Goal: Information Seeking & Learning: Understand process/instructions

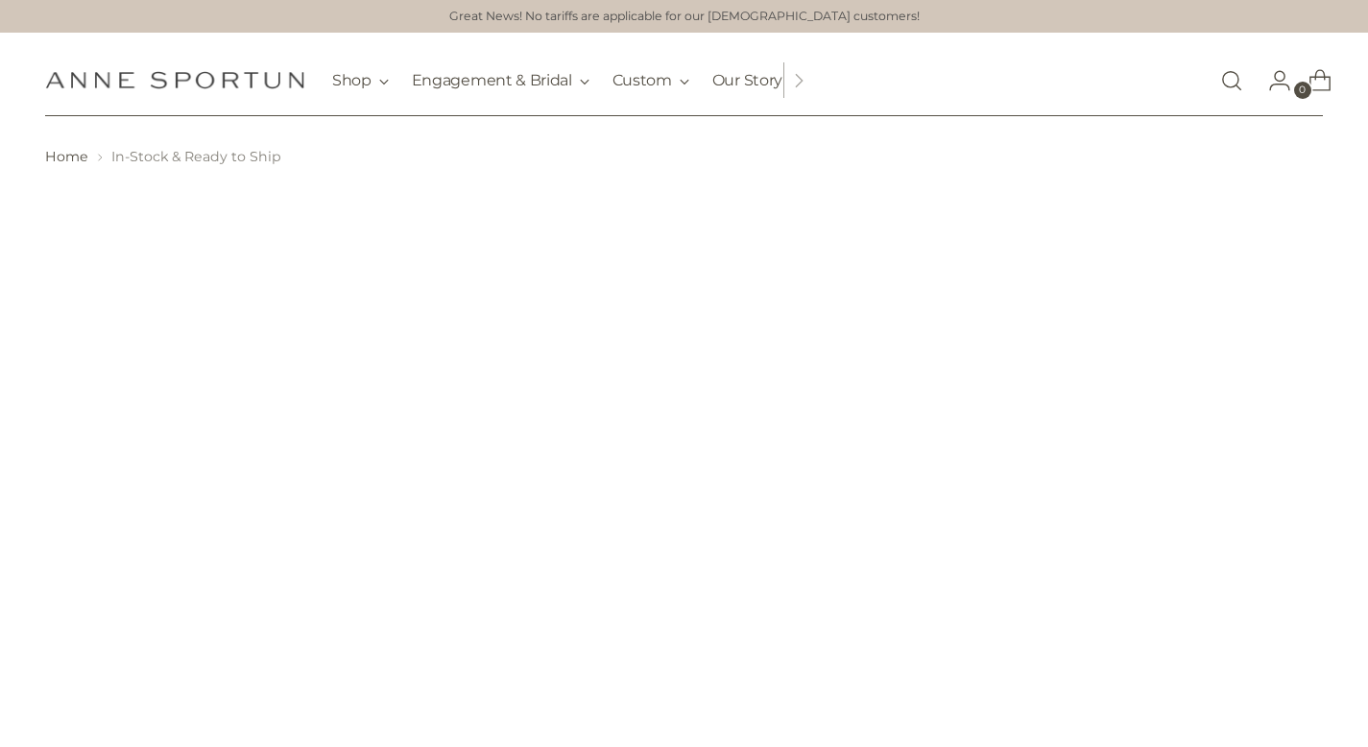
scroll to position [165, 0]
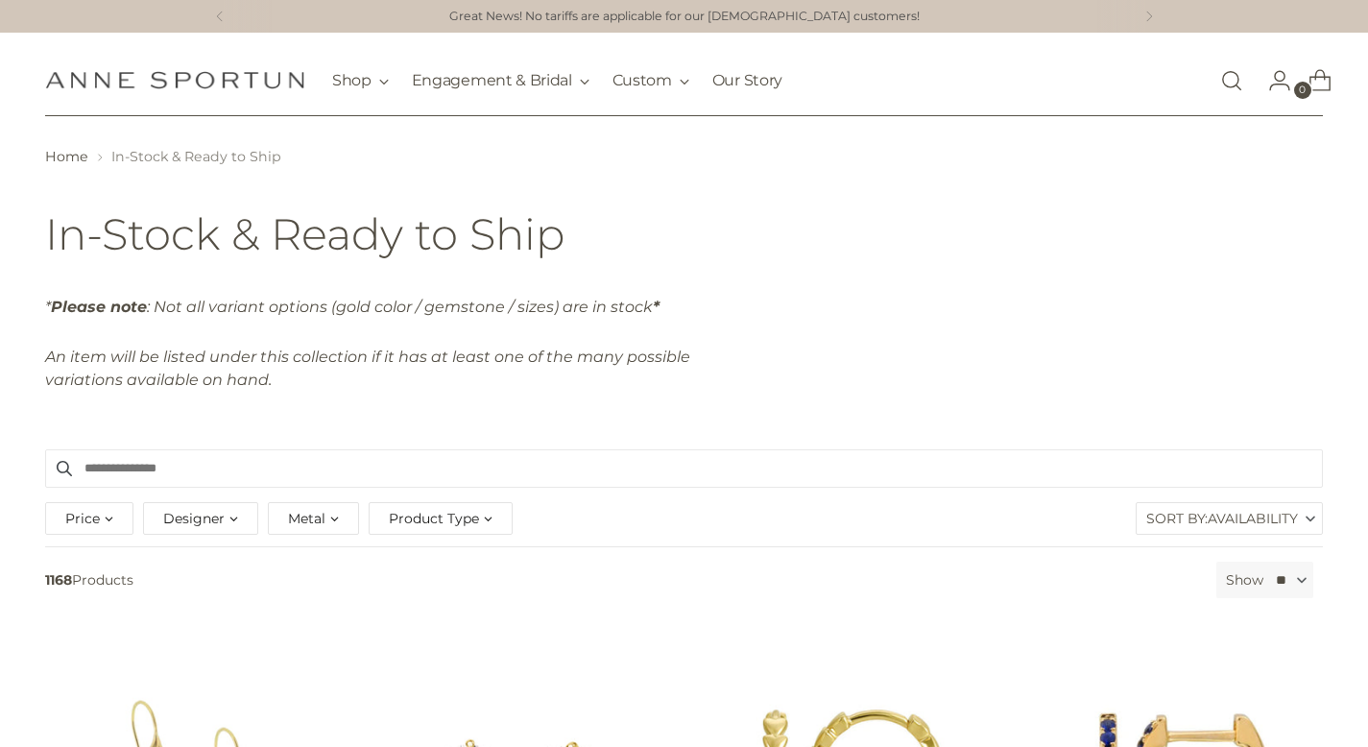
click at [241, 78] on img "Anne Sportun Fine Jewellery" at bounding box center [174, 80] width 259 height 18
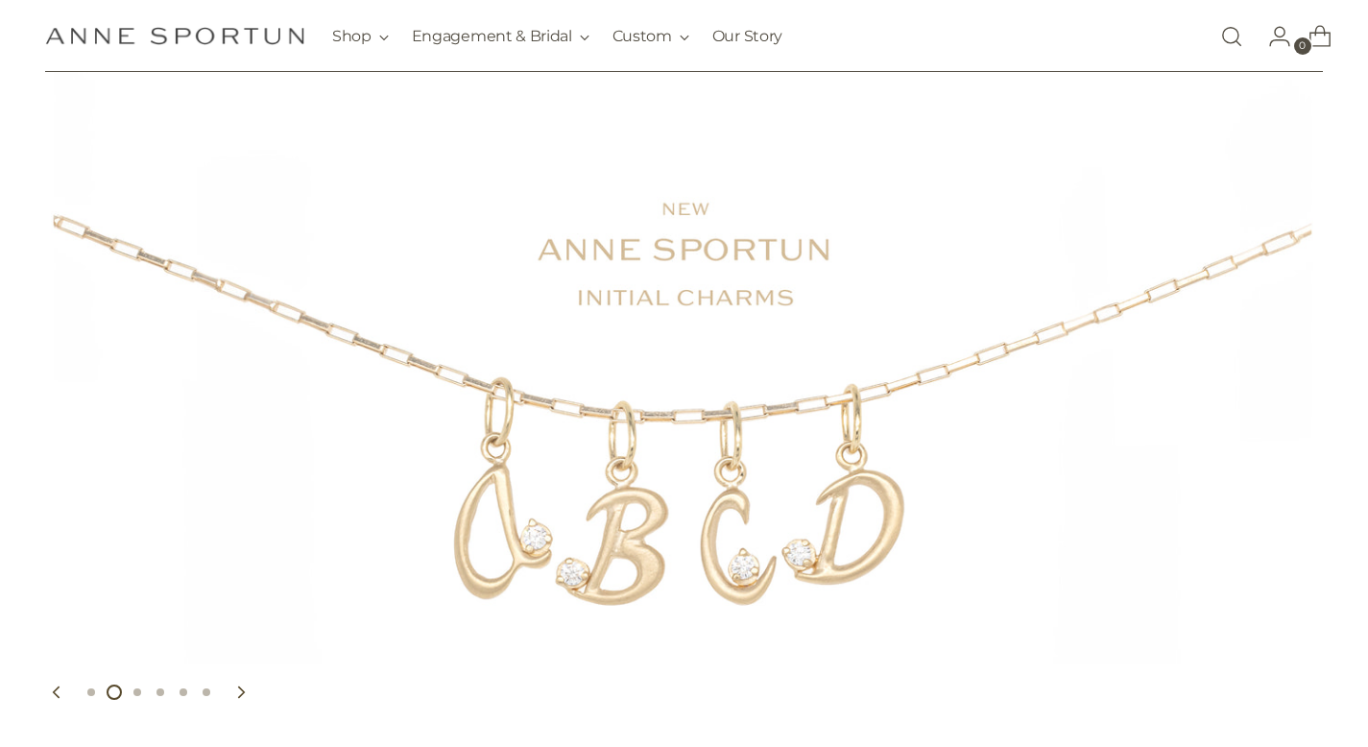
scroll to position [127, 0]
click at [140, 691] on button "Move carousel to slide 3" at bounding box center [137, 691] width 23 height 23
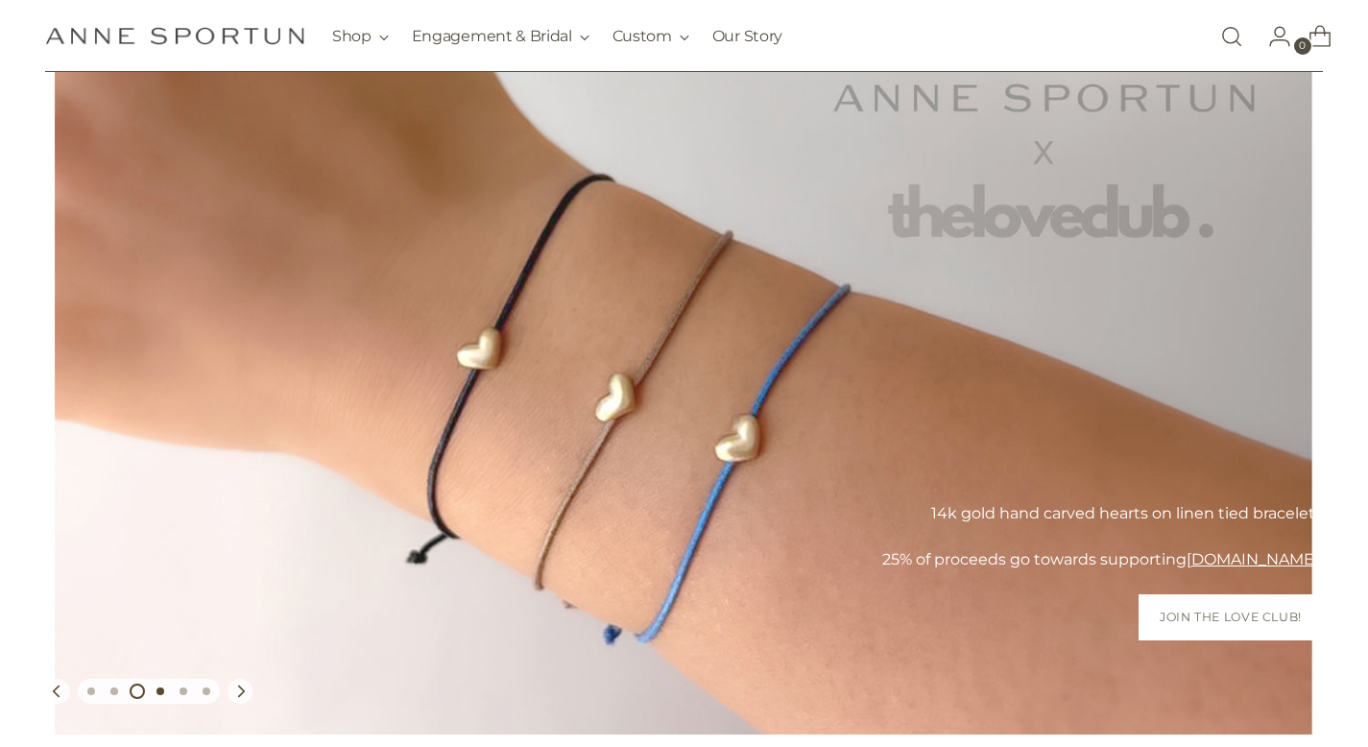
click at [160, 680] on button "Move carousel to slide 4" at bounding box center [160, 691] width 23 height 23
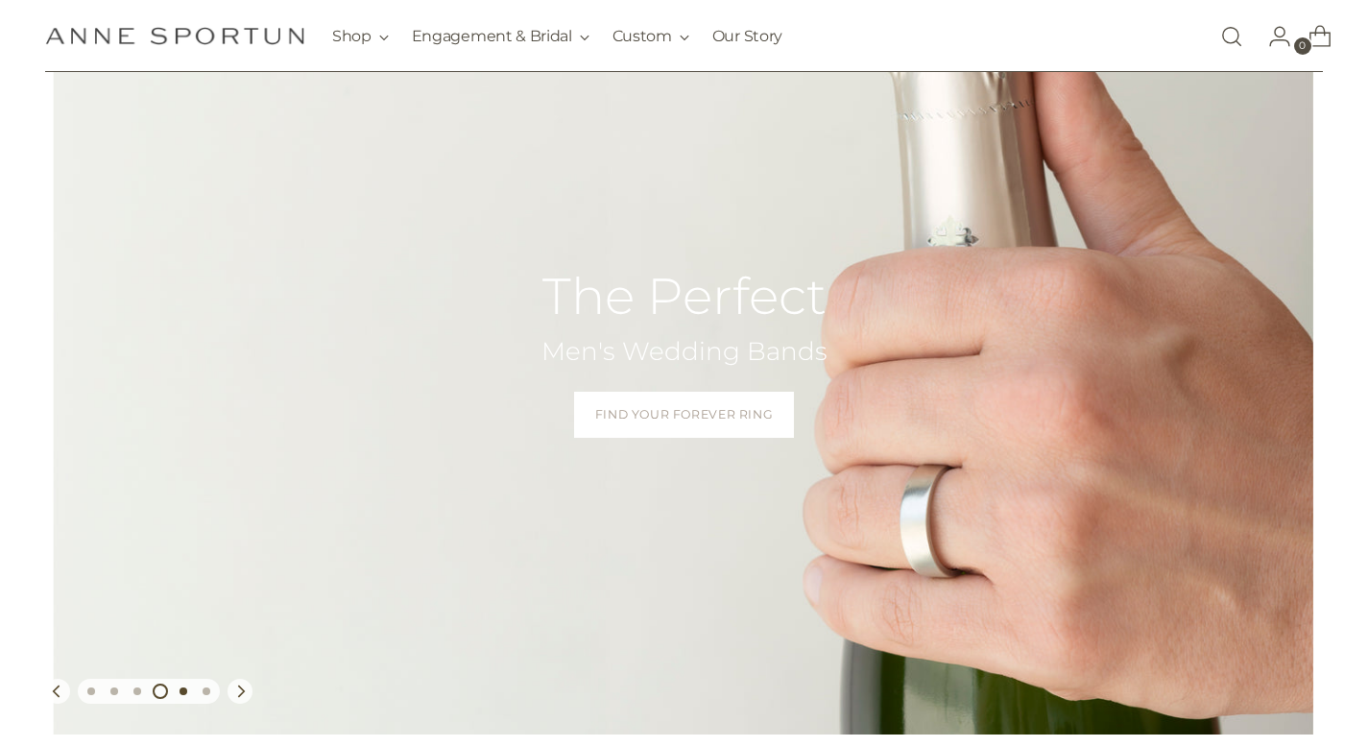
click at [177, 694] on button "Move carousel to slide 5" at bounding box center [183, 691] width 23 height 23
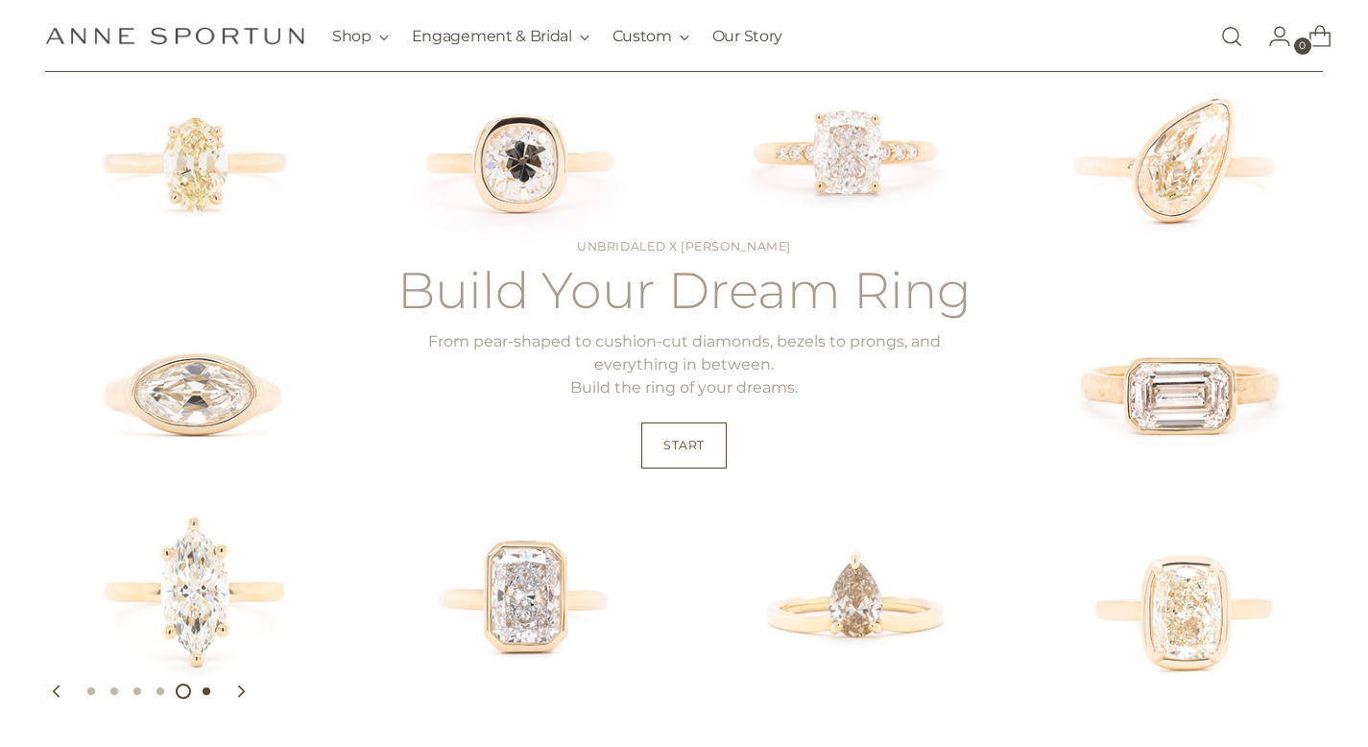
click at [212, 691] on button "Move carousel to slide 6" at bounding box center [206, 691] width 23 height 23
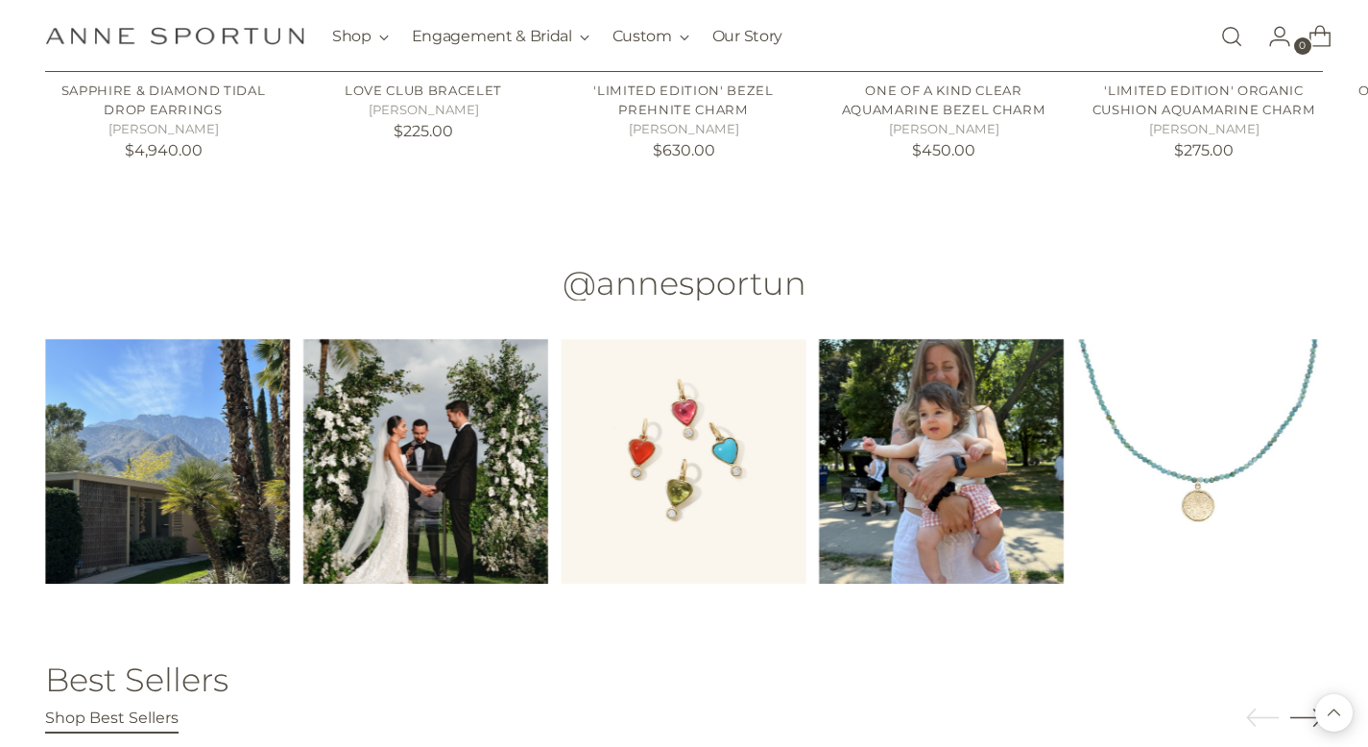
scroll to position [3016, 0]
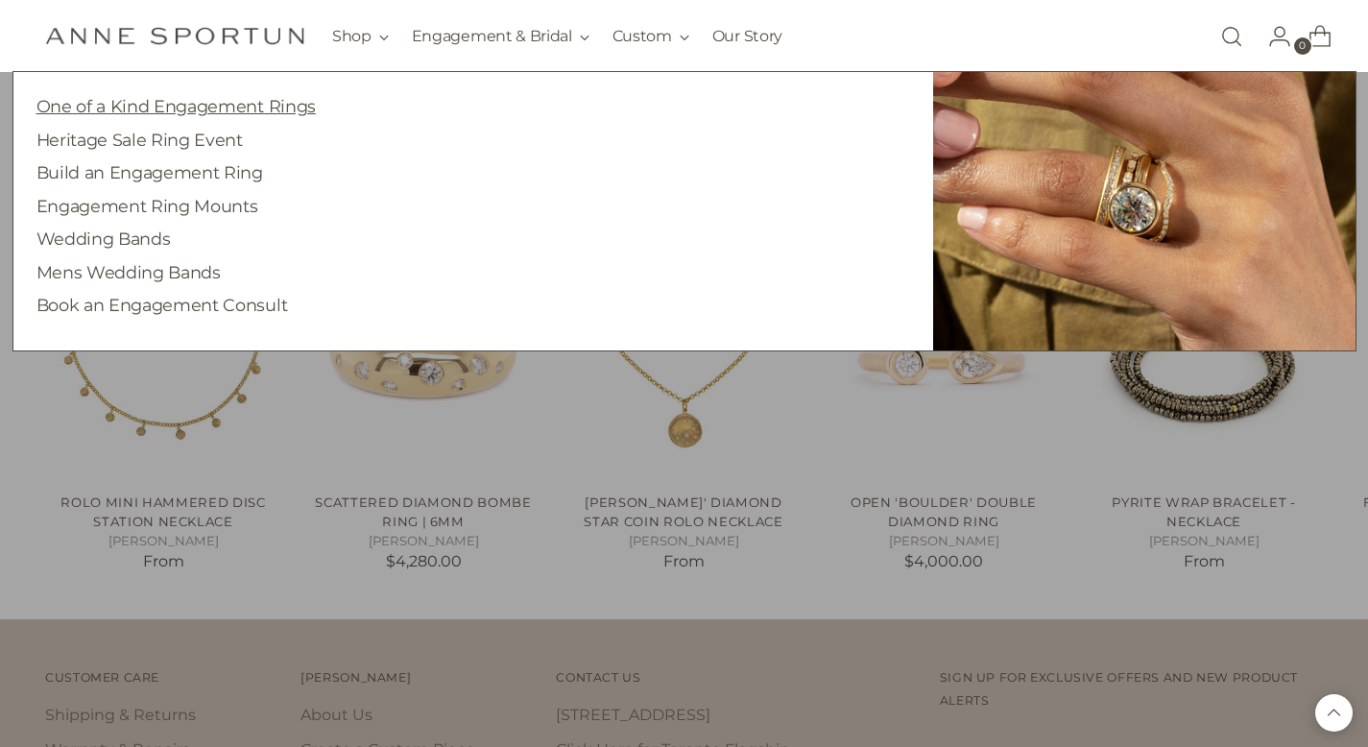
click at [298, 101] on link "One of a Kind Engagement Rings" at bounding box center [175, 106] width 279 height 20
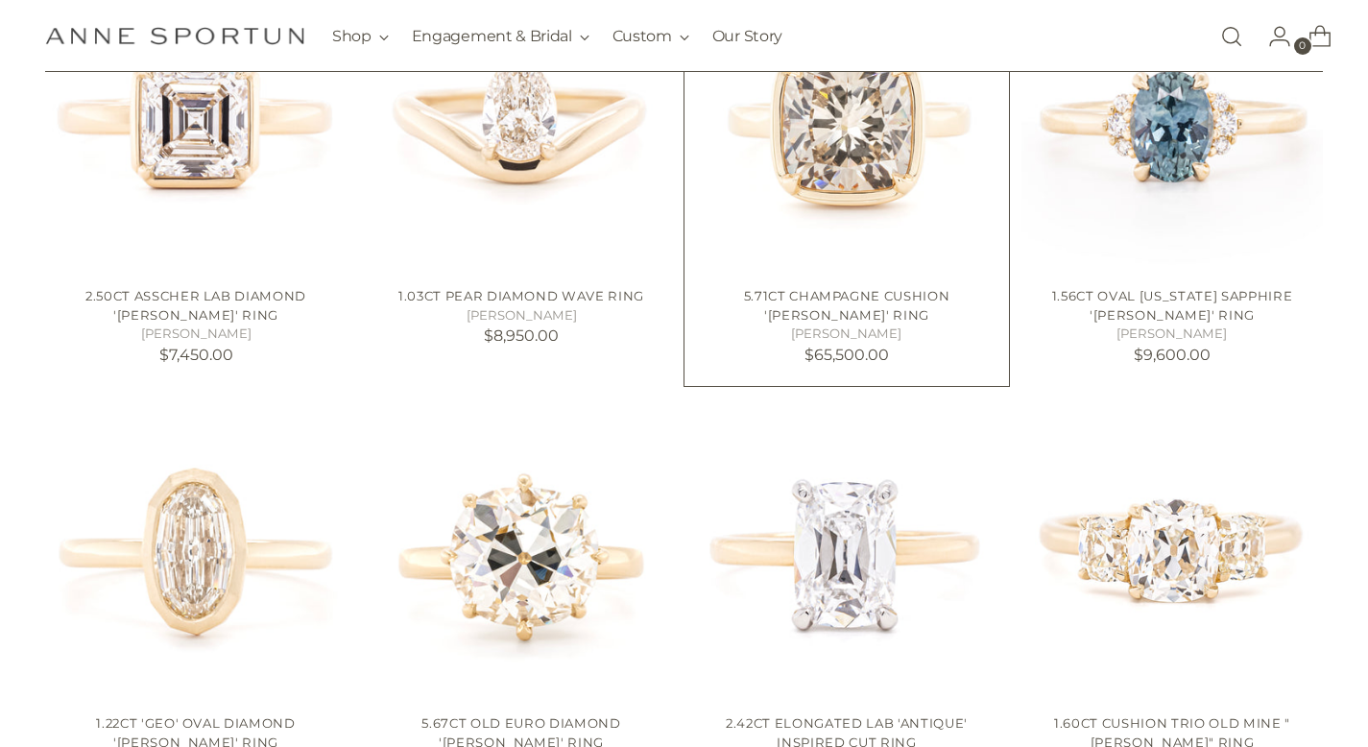
scroll to position [1181, 0]
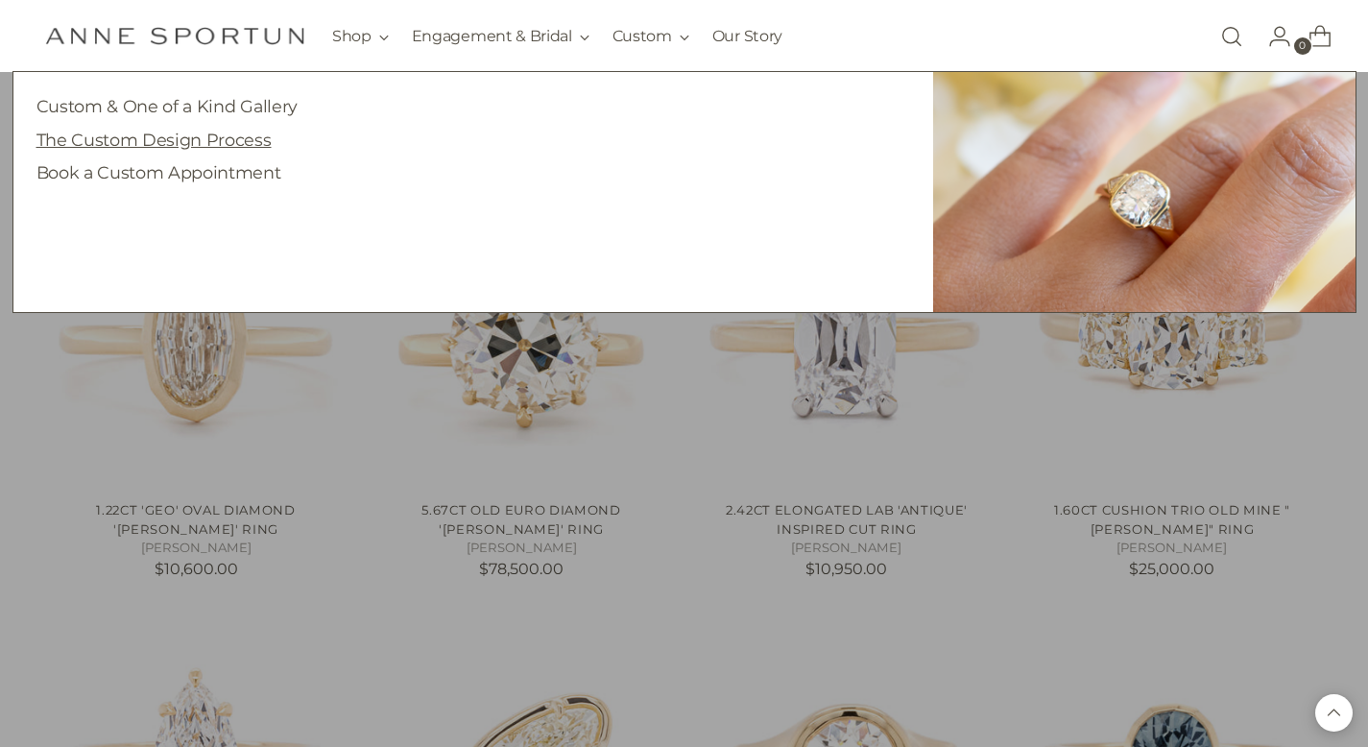
click at [235, 137] on link "The Custom Design Process" at bounding box center [153, 140] width 235 height 20
